Goal: Obtain resource: Download file/media

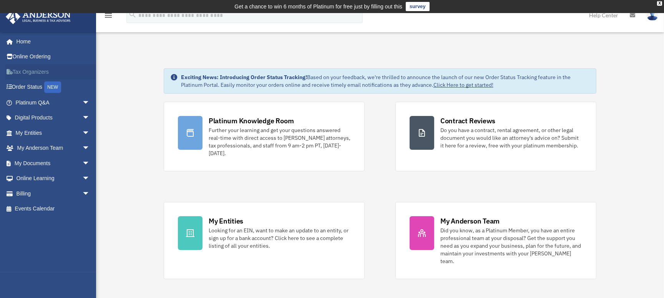
click at [21, 73] on link "Tax Organizers" at bounding box center [53, 71] width 96 height 15
click at [82, 132] on span "arrow_drop_down" at bounding box center [89, 133] width 15 height 16
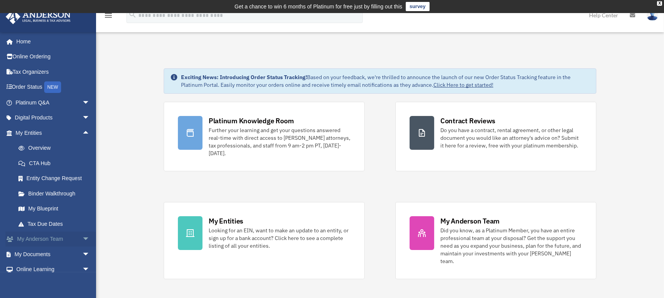
click at [82, 240] on span "arrow_drop_down" at bounding box center [89, 240] width 15 height 16
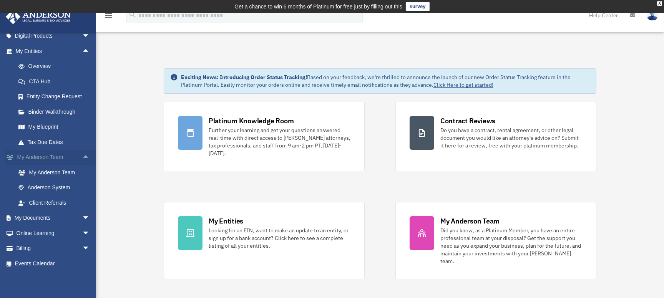
scroll to position [82, 0]
click at [82, 217] on span "arrow_drop_down" at bounding box center [89, 218] width 15 height 16
click at [35, 231] on link "Box" at bounding box center [56, 232] width 91 height 15
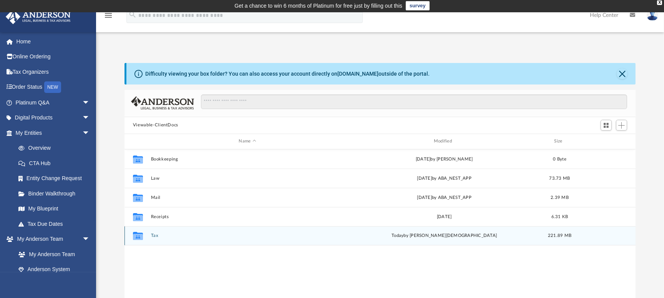
scroll to position [1, 0]
click at [155, 237] on button "Tax" at bounding box center [247, 235] width 193 height 5
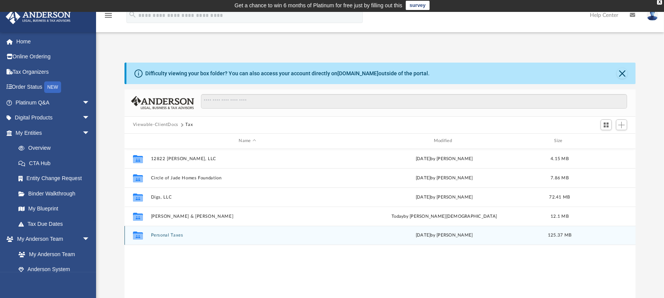
click at [168, 236] on button "Personal Taxes" at bounding box center [247, 235] width 193 height 5
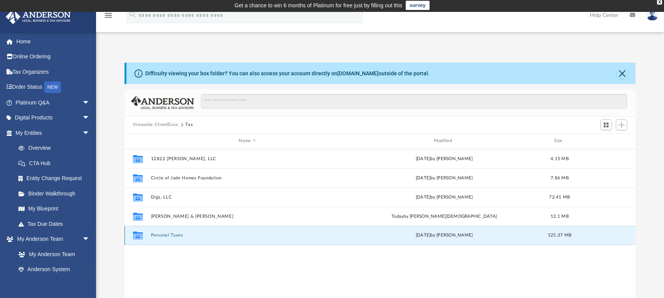
click at [168, 235] on button "Personal Taxes" at bounding box center [247, 235] width 193 height 5
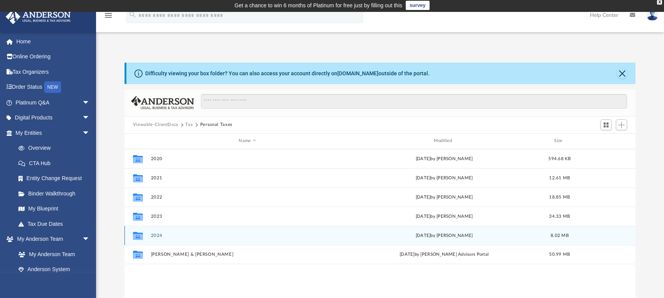
click at [156, 236] on button "2024" at bounding box center [247, 235] width 193 height 5
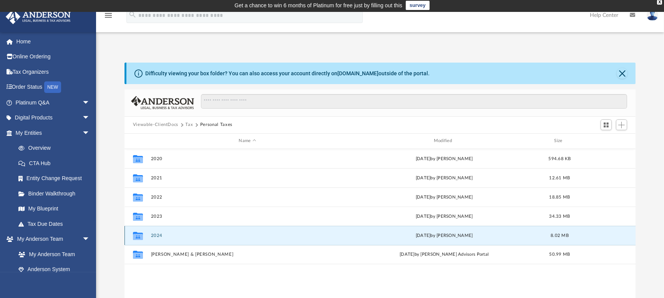
click at [156, 236] on button "2024" at bounding box center [247, 235] width 193 height 5
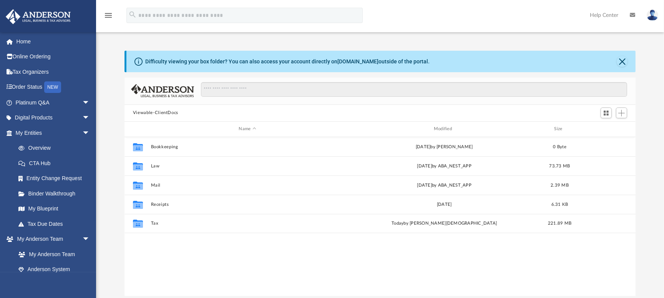
scroll to position [169, 506]
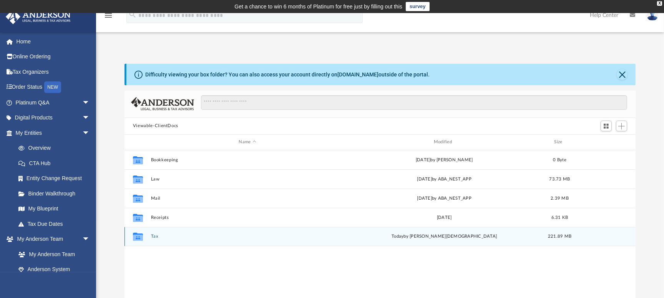
click at [156, 233] on div "Collaborated Folder Tax [DATE] by [PERSON_NAME] 221.89 MB" at bounding box center [380, 236] width 511 height 19
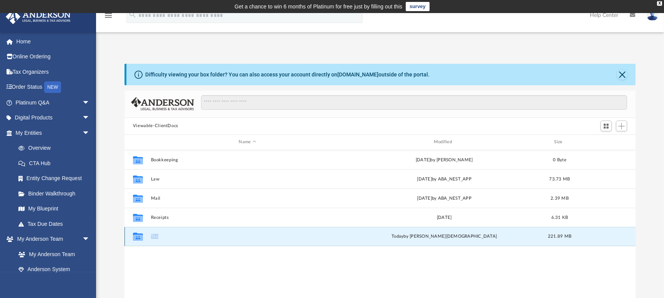
click at [156, 233] on div "Collaborated Folder Tax today by Oshee Jain 221.89 MB" at bounding box center [380, 236] width 511 height 19
click at [154, 238] on button "Tax" at bounding box center [247, 236] width 193 height 5
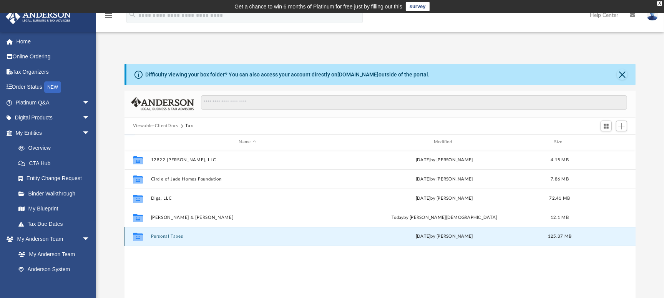
click at [154, 238] on button "Personal Taxes" at bounding box center [247, 236] width 193 height 5
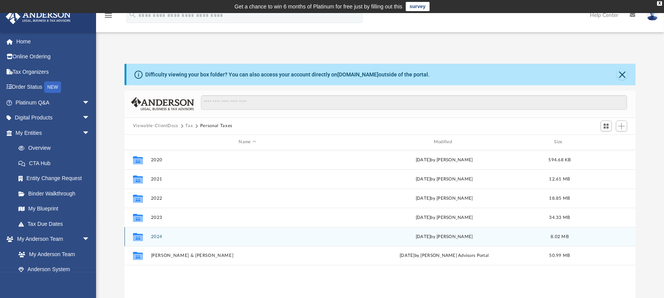
click at [157, 235] on button "2024" at bounding box center [247, 237] width 193 height 5
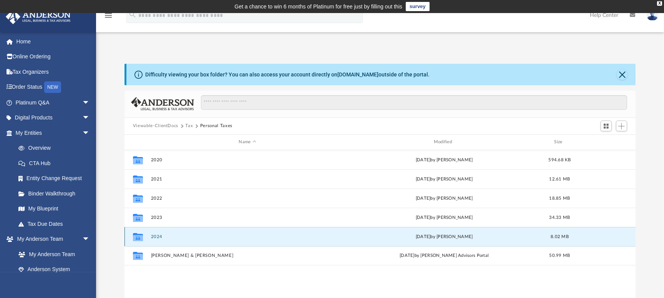
click at [157, 235] on button "2024" at bounding box center [247, 237] width 193 height 5
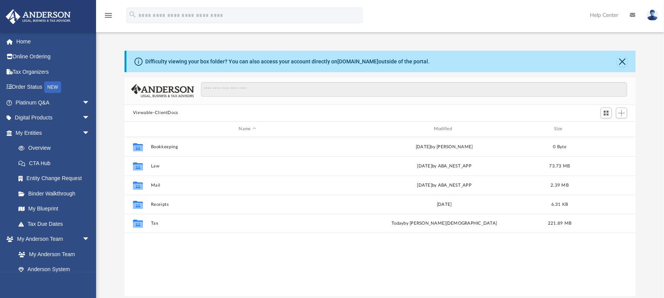
scroll to position [169, 506]
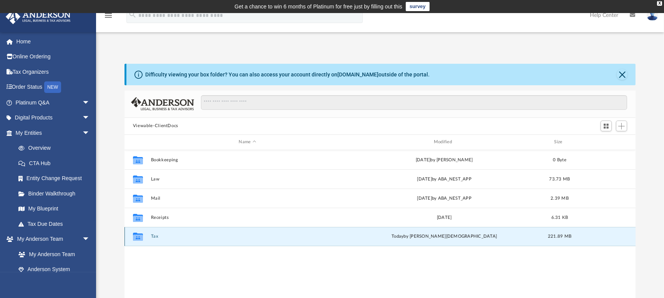
click at [155, 234] on button "Tax" at bounding box center [247, 236] width 193 height 5
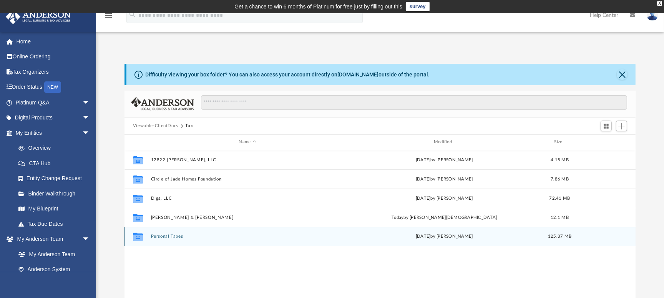
click at [158, 236] on button "Personal Taxes" at bounding box center [247, 236] width 193 height 5
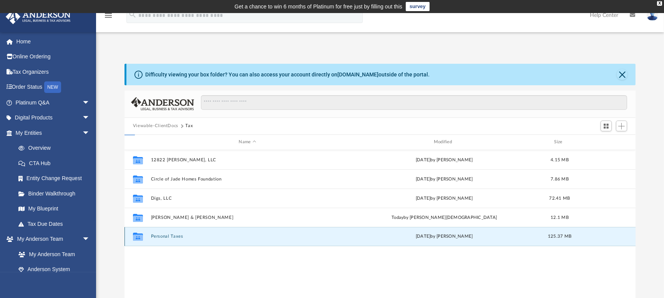
click at [158, 236] on button "Personal Taxes" at bounding box center [247, 236] width 193 height 5
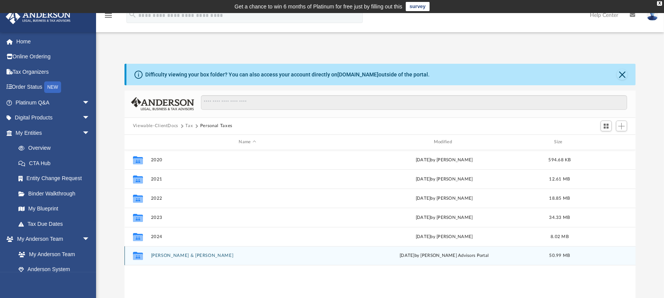
click at [171, 257] on button "Olan, Jade B. & Gina Y." at bounding box center [247, 255] width 193 height 5
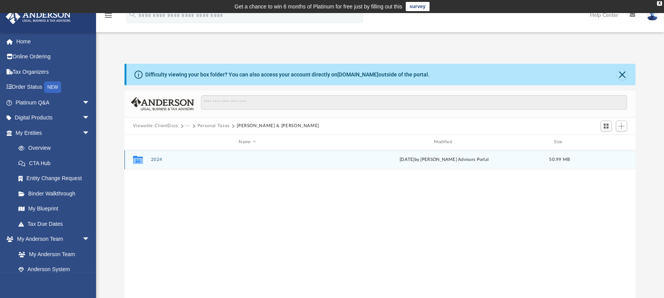
click at [160, 158] on button "2024" at bounding box center [247, 159] width 193 height 5
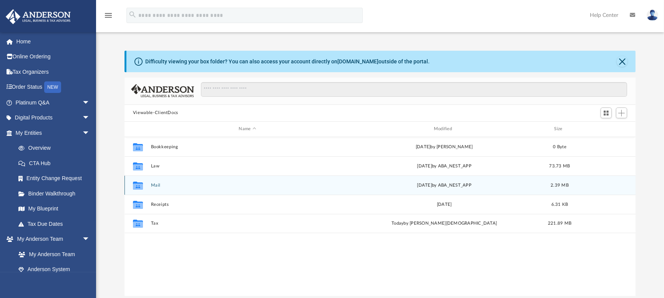
scroll to position [169, 506]
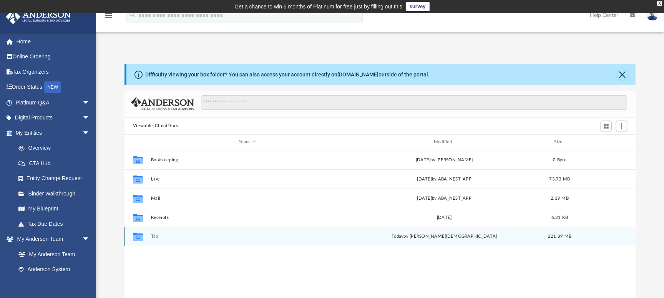
click at [156, 237] on button "Tax" at bounding box center [247, 236] width 193 height 5
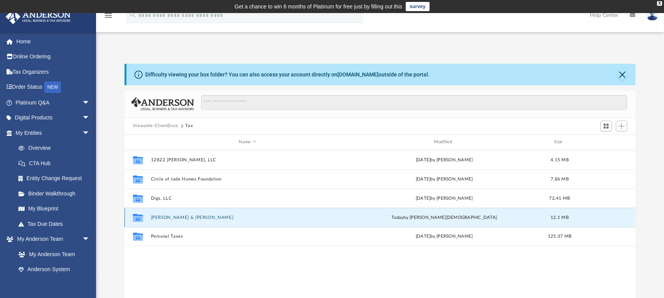
click at [173, 219] on button "Olan, Jade B. & Gina Y." at bounding box center [247, 217] width 193 height 5
click at [173, 221] on div "Collaborated Folder Olan, Jade B. & Gina Y. today by Oshee Jain 12.1 MB" at bounding box center [380, 217] width 511 height 19
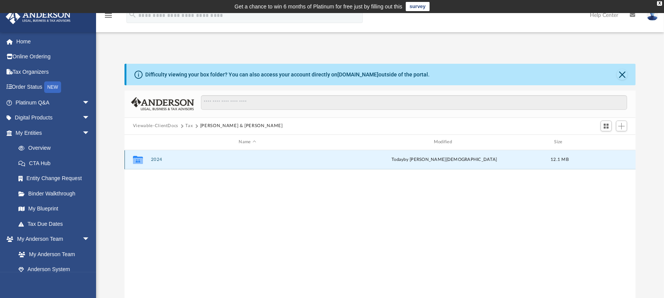
click at [158, 158] on button "2024" at bounding box center [247, 159] width 193 height 5
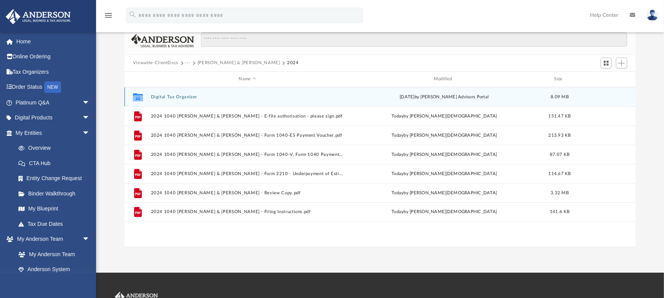
scroll to position [65, 0]
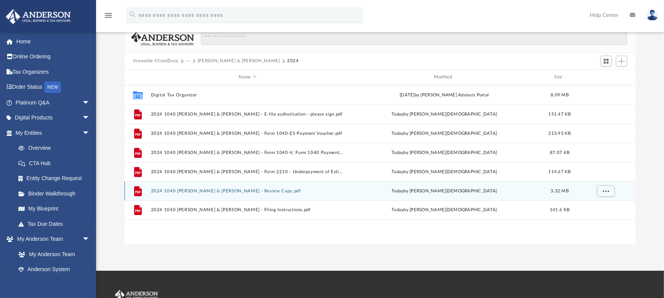
click at [213, 195] on div "File 2024 1040 Olan, Jade B. & Gina - Review Copy.pdf today by Oshee Jain 3.32 …" at bounding box center [380, 190] width 511 height 19
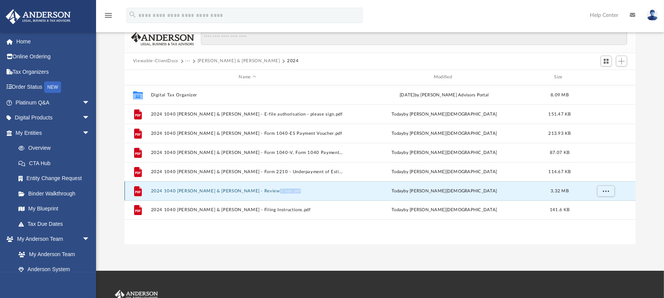
click at [213, 195] on div "File 2024 1040 Olan, Jade B. & Gina - Review Copy.pdf today by Oshee Jain 3.32 …" at bounding box center [380, 190] width 511 height 19
click at [208, 190] on button "2024 1040 Olan, Jade B. & Gina - Review Copy.pdf" at bounding box center [247, 191] width 193 height 5
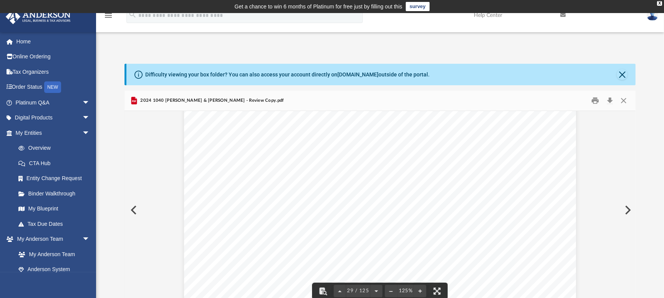
scroll to position [14175, 0]
drag, startPoint x: 221, startPoint y: 52, endPoint x: 220, endPoint y: 47, distance: 4.4
click at [221, 52] on div "Difficulty viewing your box folder? You can also access your account directly o…" at bounding box center [380, 179] width 568 height 262
